Goal: Communication & Community: Ask a question

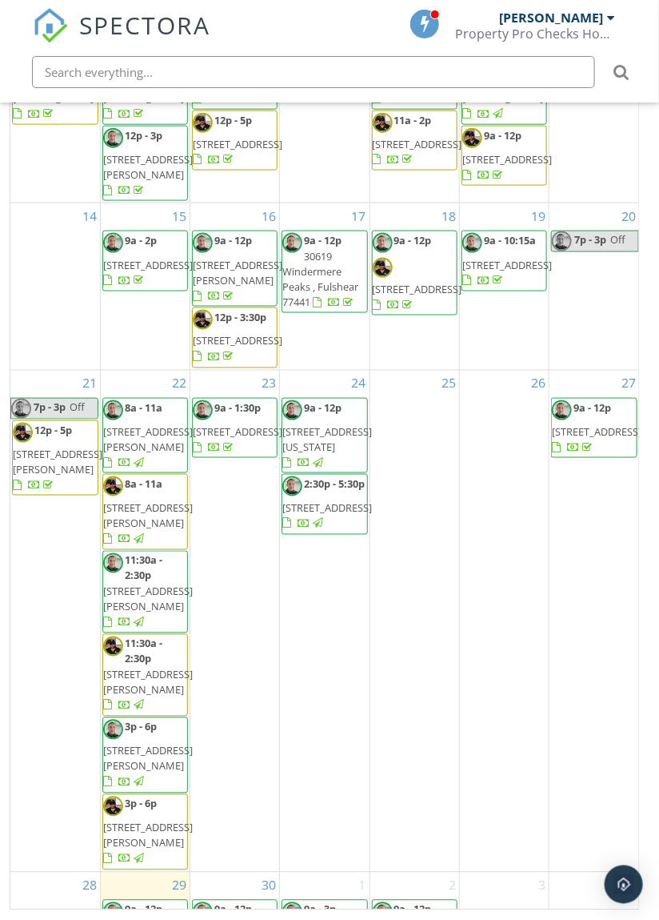
scroll to position [295, 0]
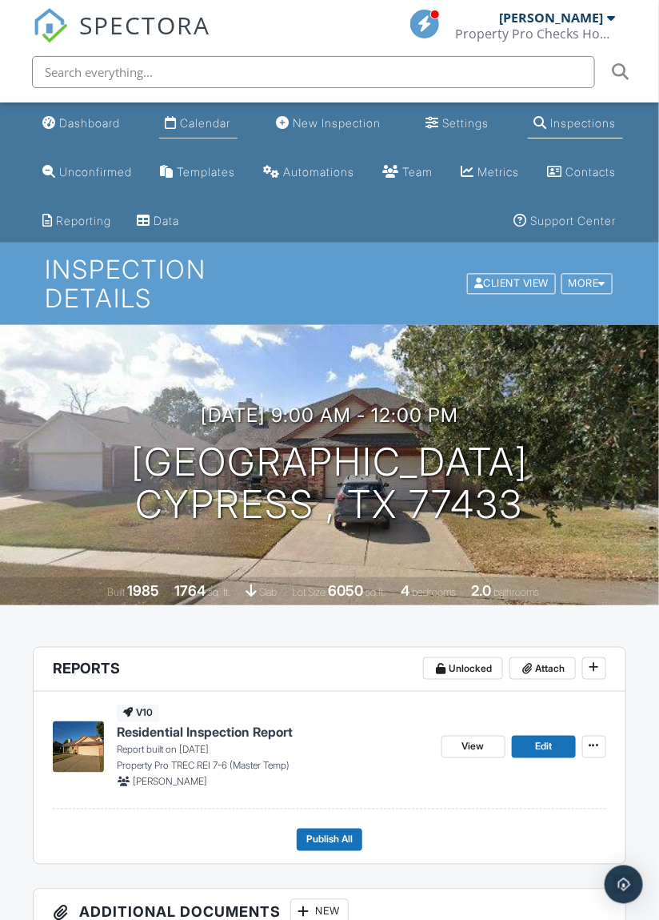
click at [205, 129] on div "Calendar" at bounding box center [206, 123] width 50 height 14
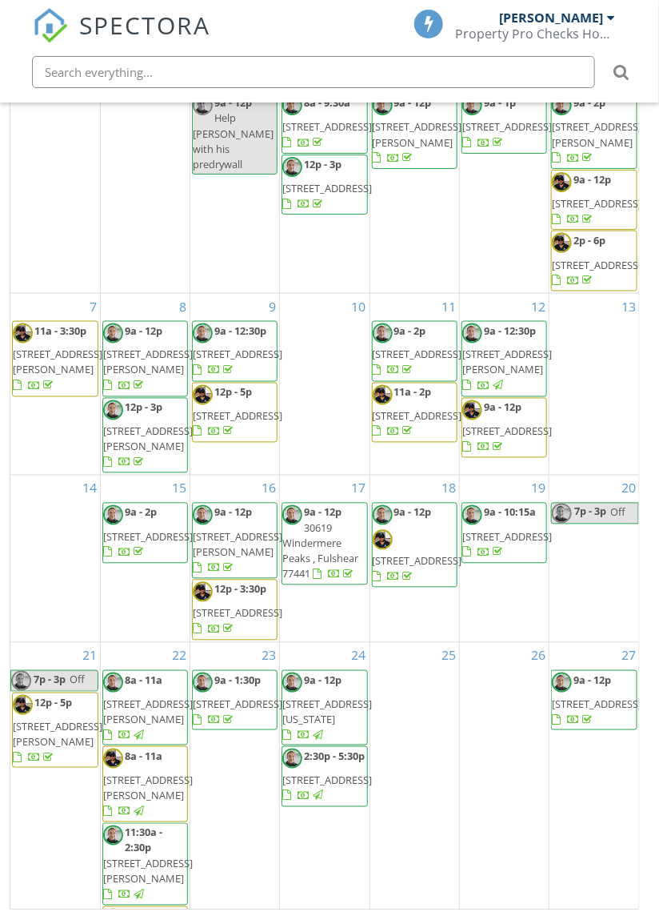
scroll to position [295, 0]
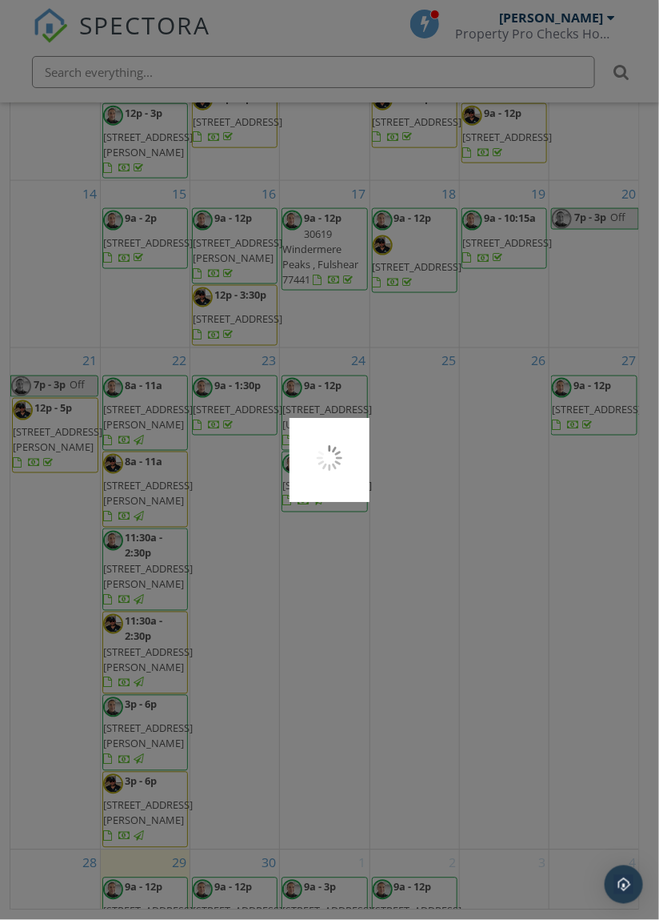
click at [143, 864] on div at bounding box center [329, 460] width 659 height 920
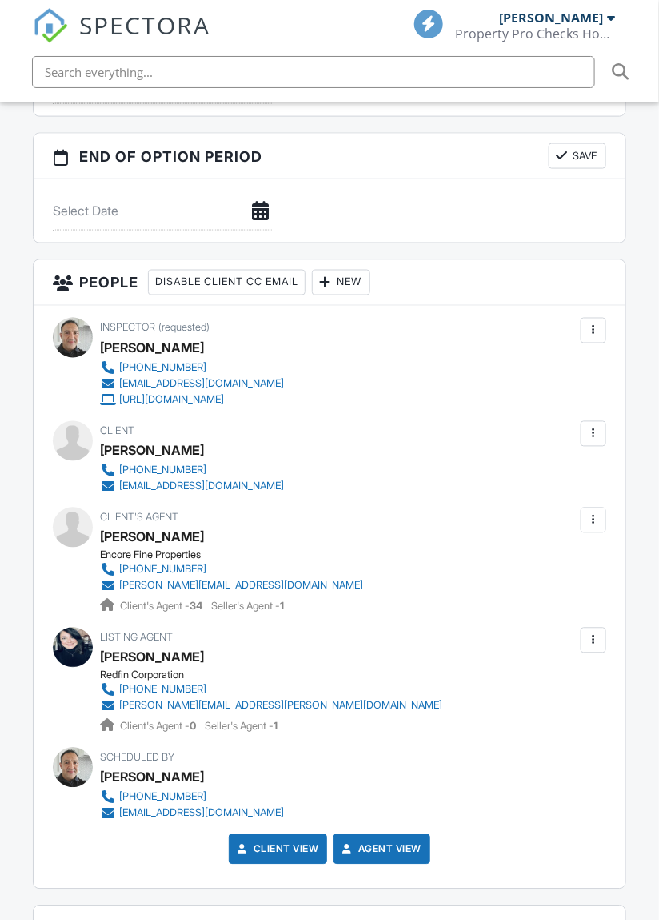
scroll to position [3201, 0]
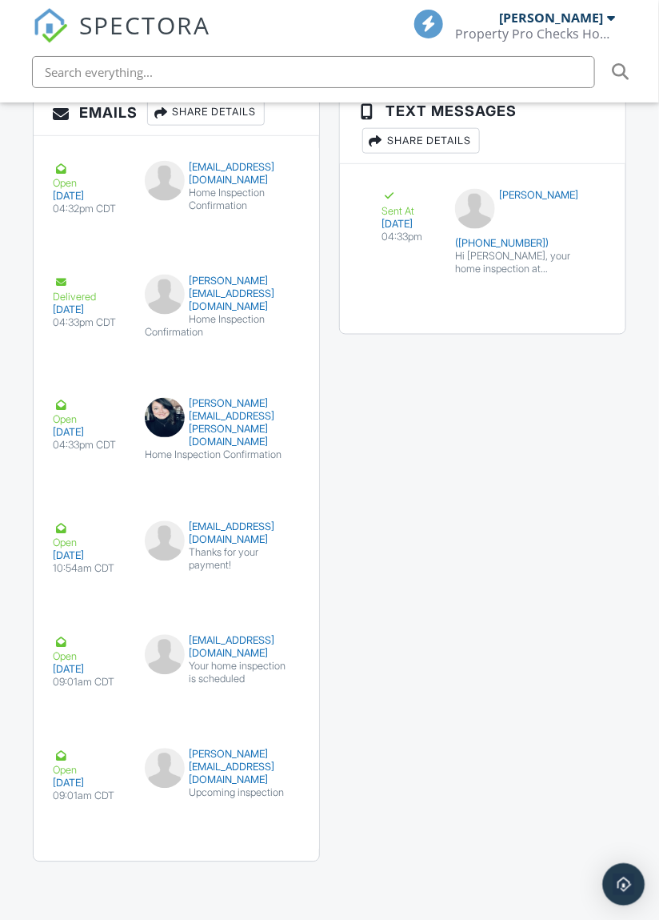
click at [633, 906] on div "Open Intercom Messenger" at bounding box center [624, 885] width 42 height 42
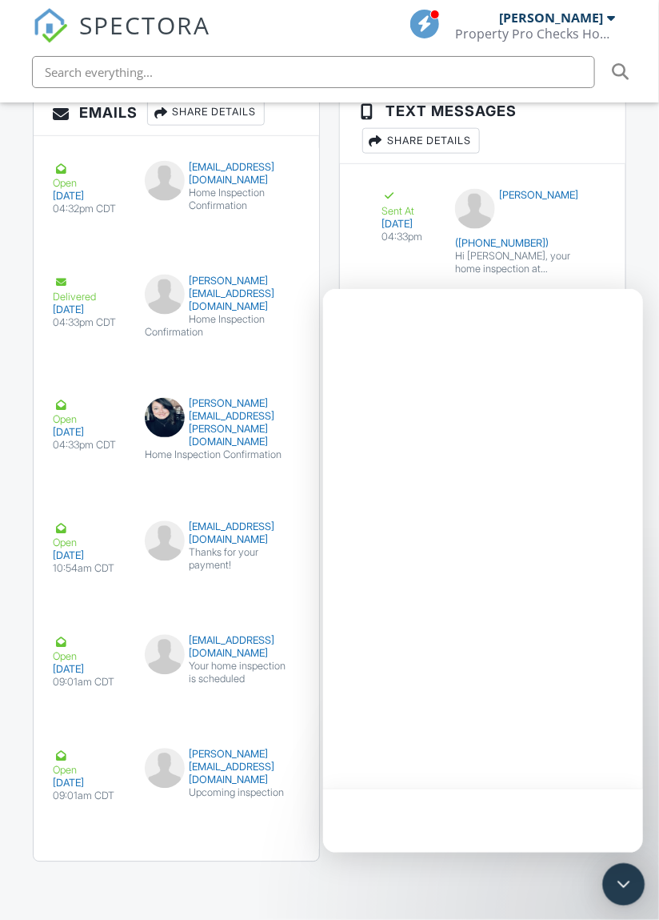
scroll to position [0, 0]
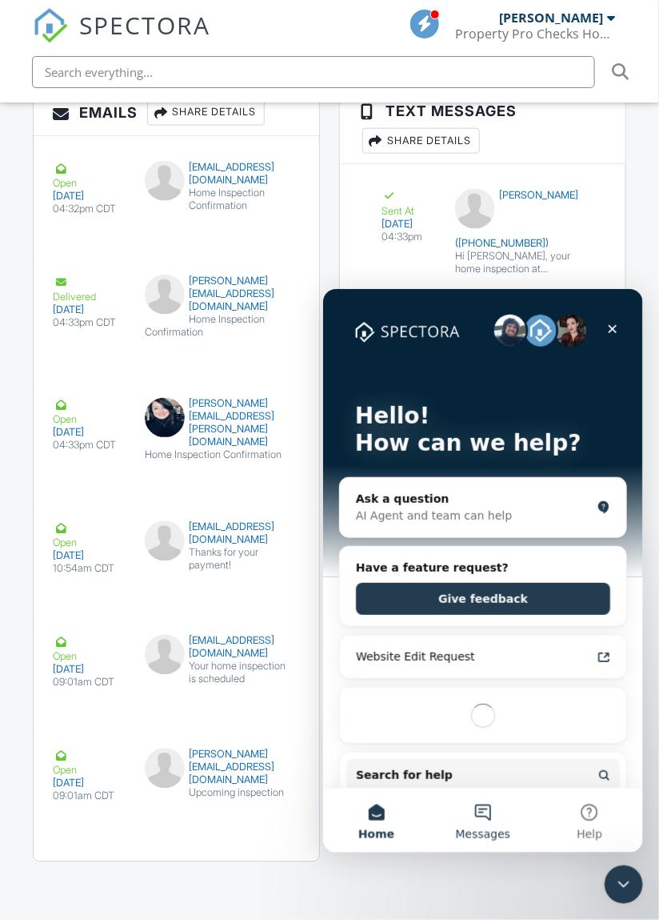
click at [478, 821] on button "Messages" at bounding box center [482, 820] width 106 height 64
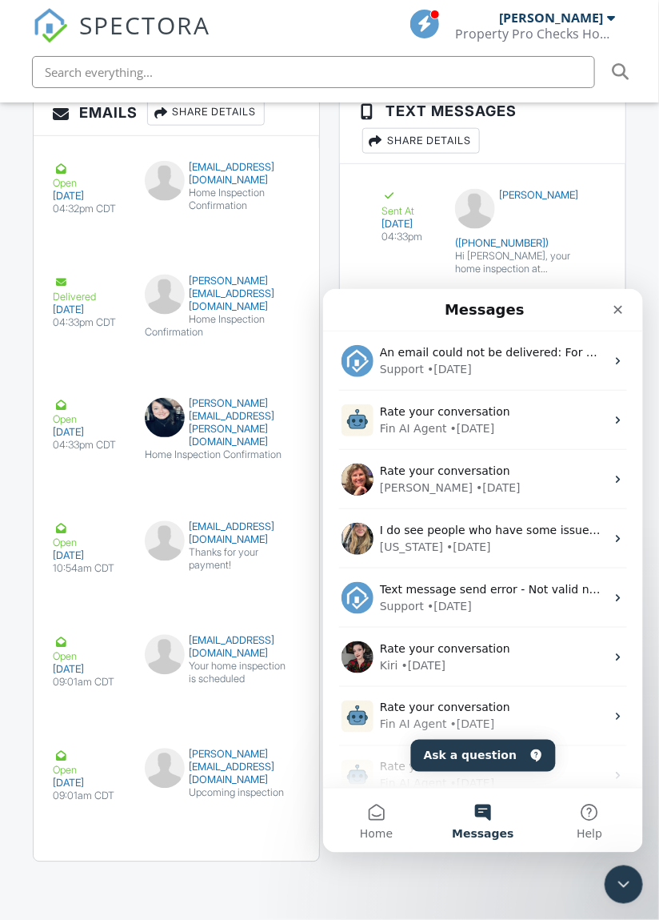
click at [461, 764] on button "Ask a question" at bounding box center [483, 755] width 145 height 32
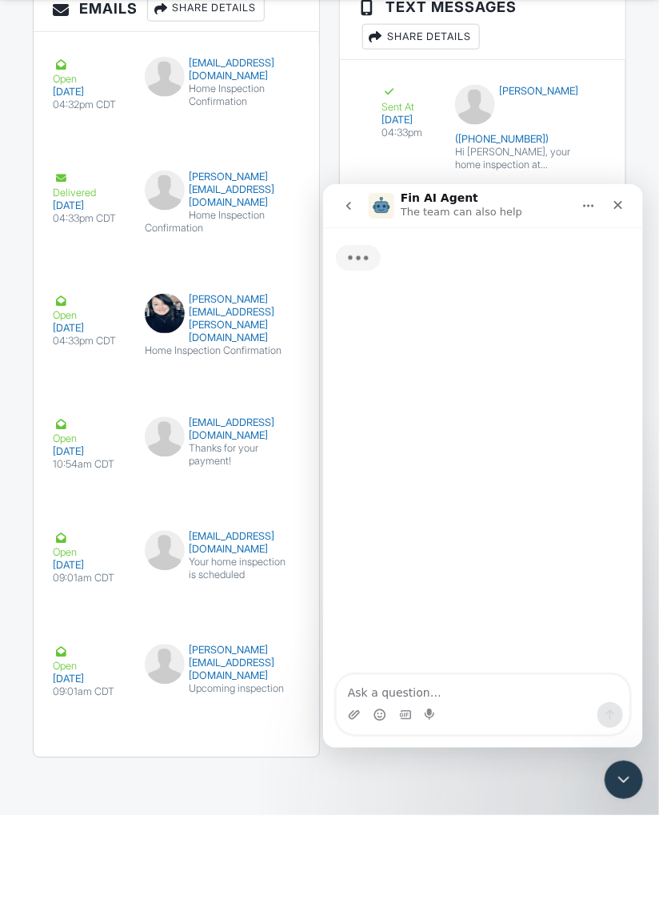
scroll to position [3277, 0]
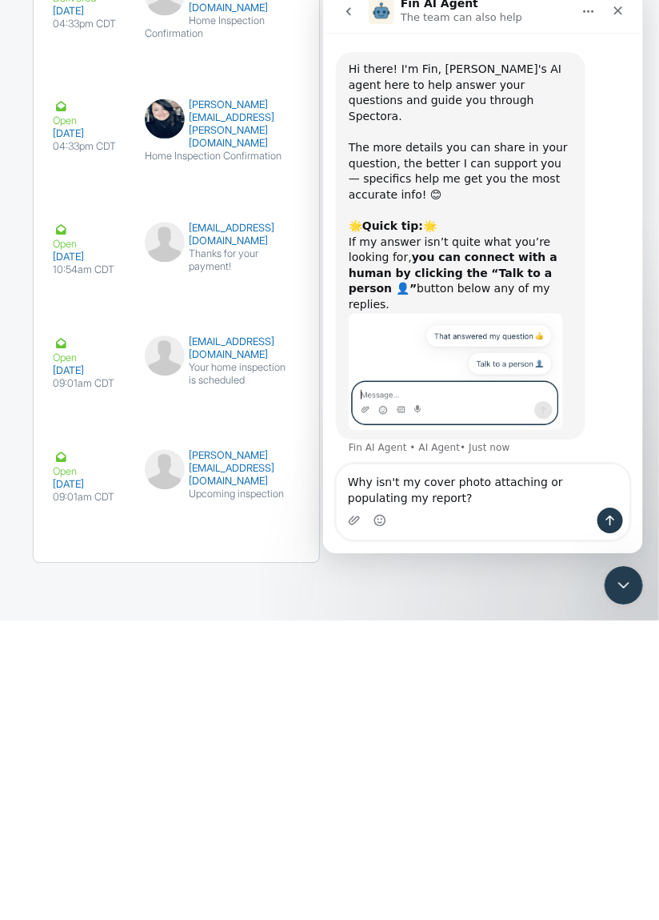
type textarea "Why isn't my cover photo attaching or populating my report?"
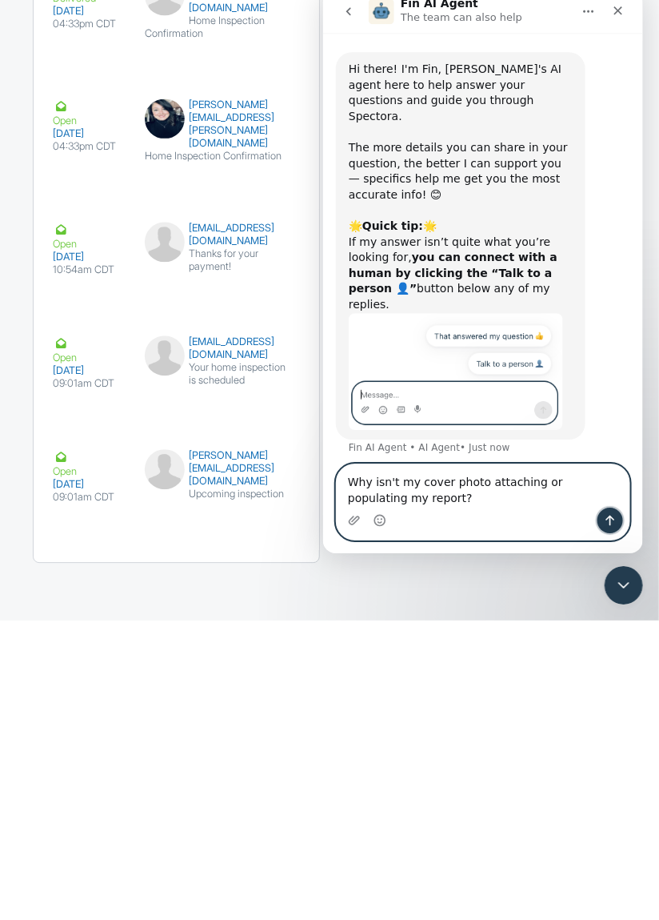
click at [610, 516] on icon "Send a message…" at bounding box center [610, 521] width 9 height 10
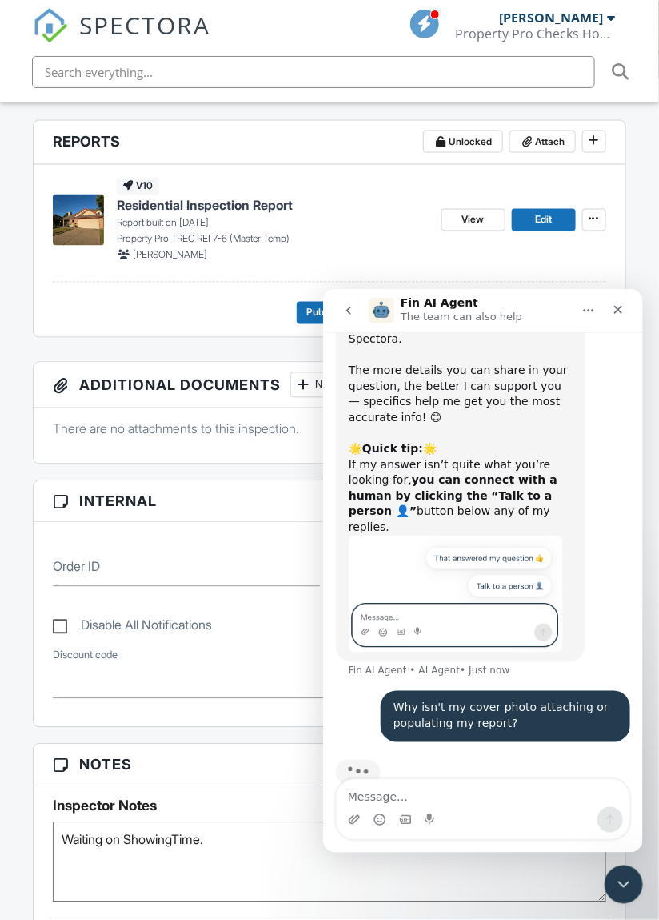
scroll to position [0, 0]
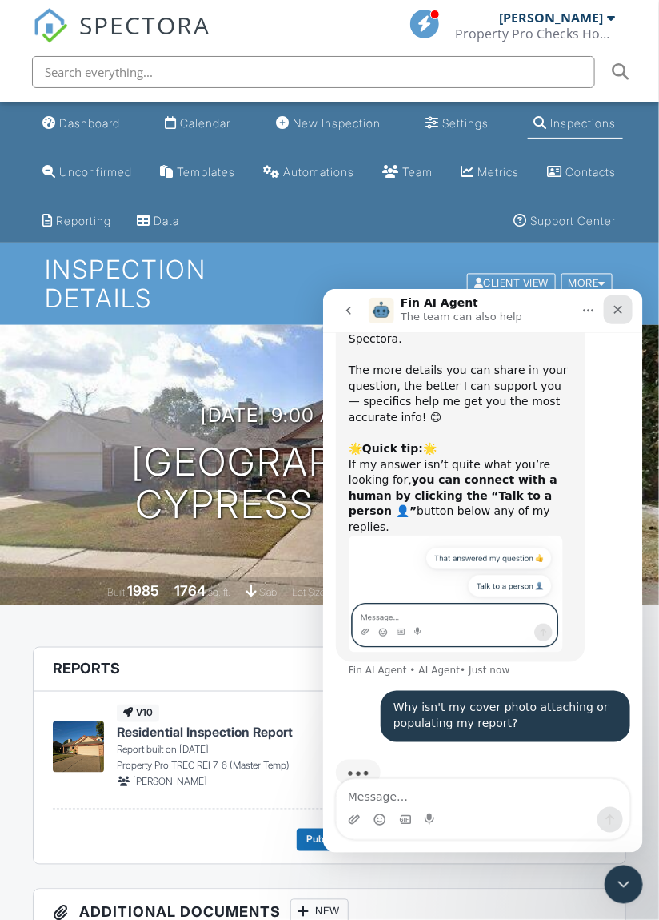
click at [614, 306] on icon "Close" at bounding box center [618, 309] width 9 height 9
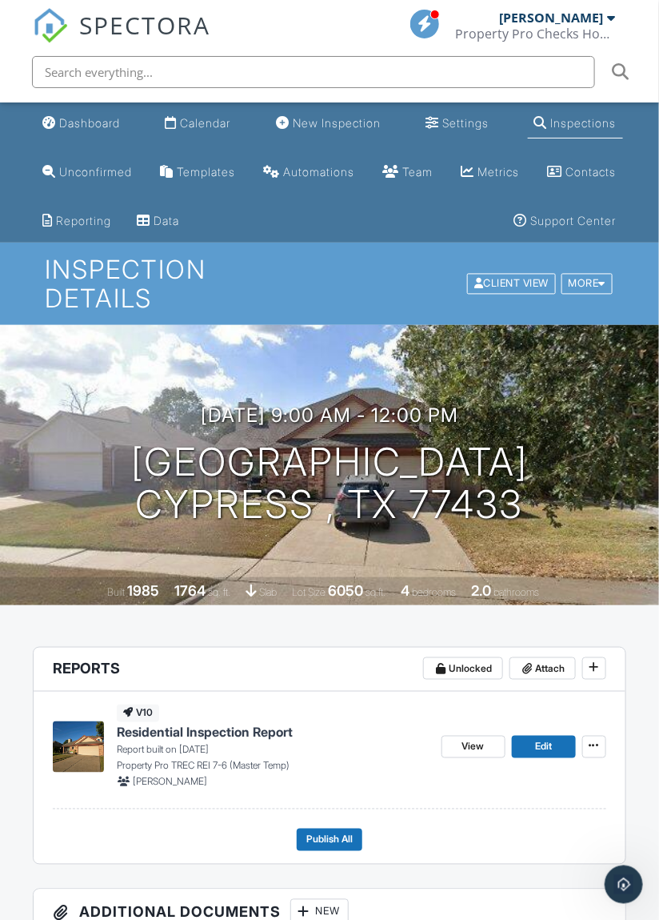
scroll to position [77, 0]
click at [487, 752] on link "View" at bounding box center [474, 747] width 64 height 22
